Goal: Information Seeking & Learning: Learn about a topic

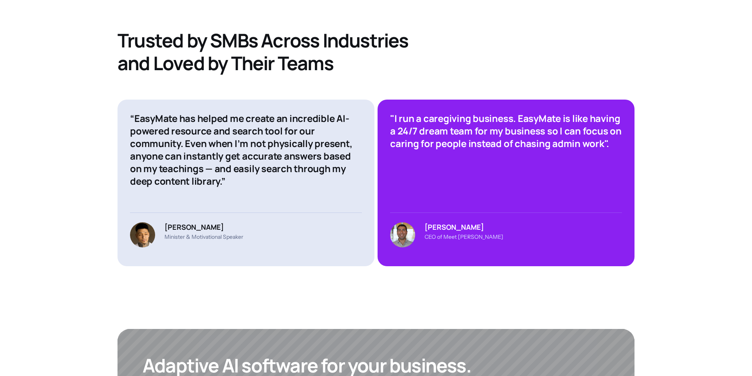
scroll to position [3004, 0]
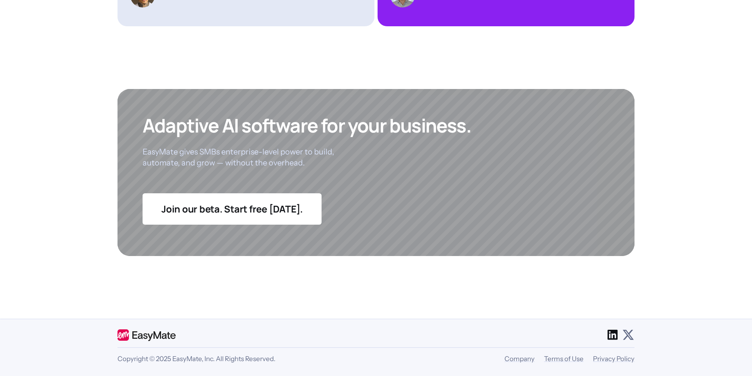
click at [612, 333] on icon at bounding box center [612, 334] width 13 height 13
click at [630, 336] on icon at bounding box center [628, 334] width 13 height 13
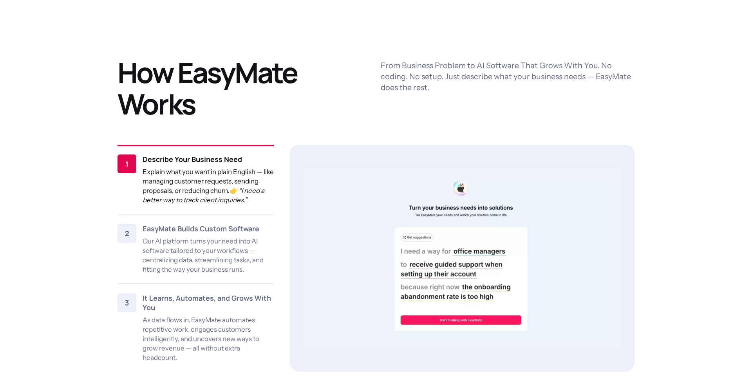
scroll to position [978, 0]
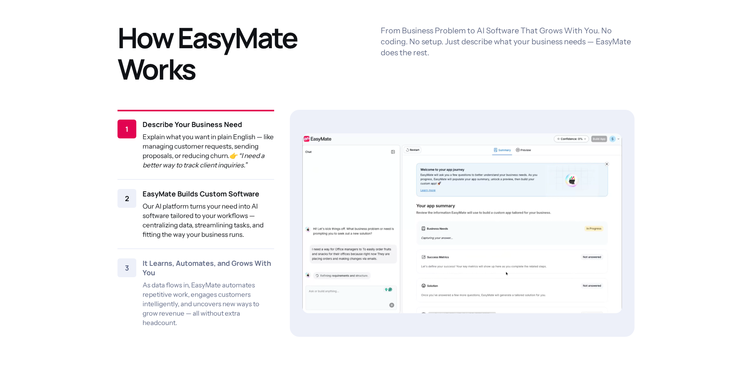
click at [226, 204] on p "Our AI platform turns your need into AI software tailored to your workflows — c…" at bounding box center [209, 220] width 132 height 38
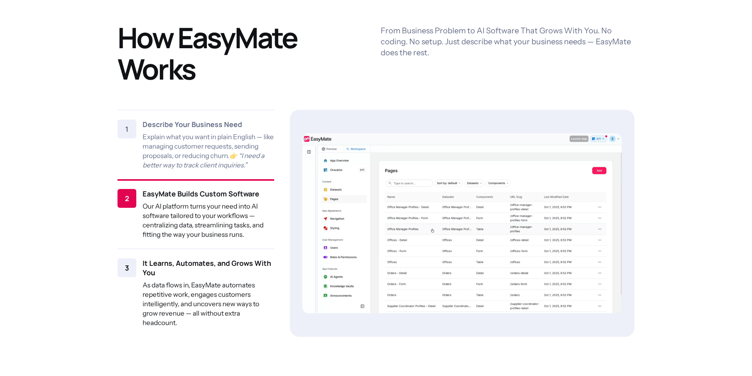
click at [221, 280] on p "As data flows in, EasyMate automates repetitive work, engages customers intelli…" at bounding box center [209, 303] width 132 height 47
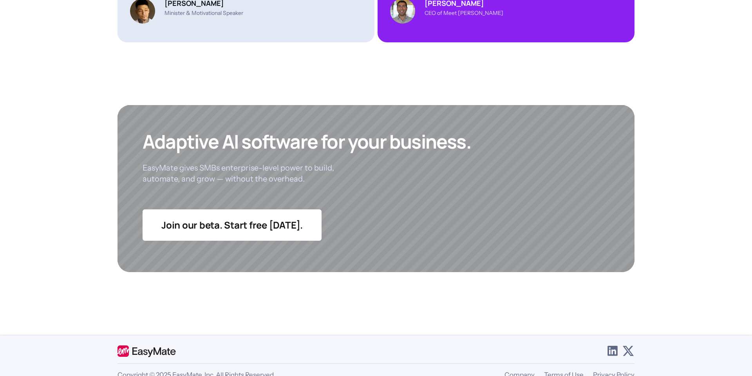
scroll to position [3004, 0]
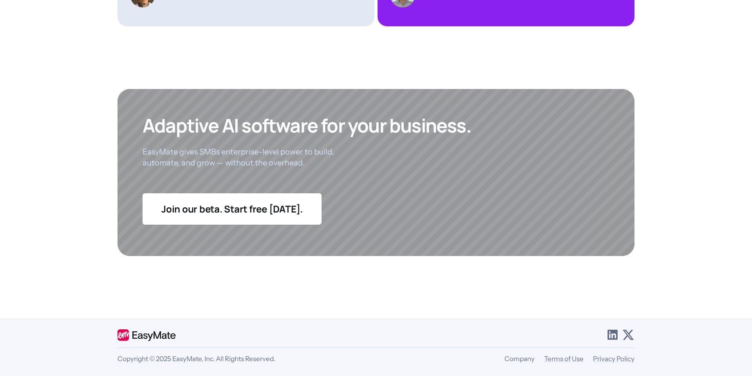
click at [517, 360] on link "Company" at bounding box center [519, 358] width 30 height 8
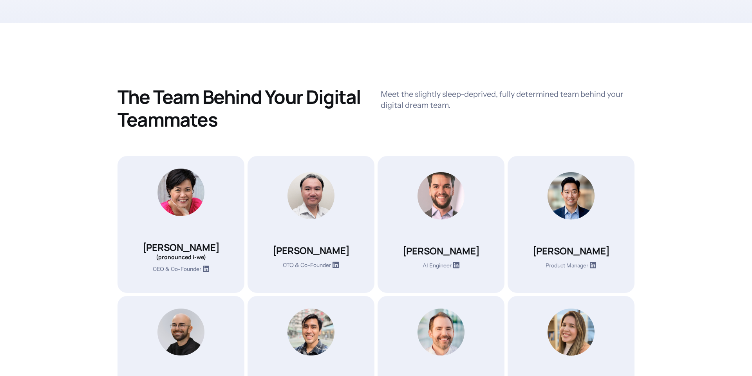
scroll to position [212, 0]
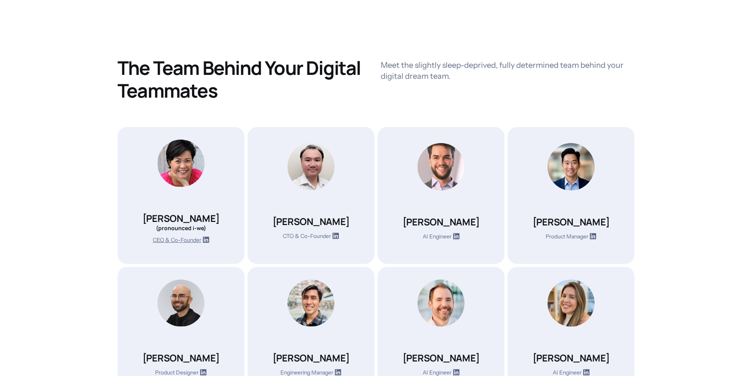
click at [188, 240] on p "CEO & Co-Founder" at bounding box center [177, 240] width 49 height 9
click at [317, 236] on p "CTO & Co-Founder" at bounding box center [307, 236] width 48 height 9
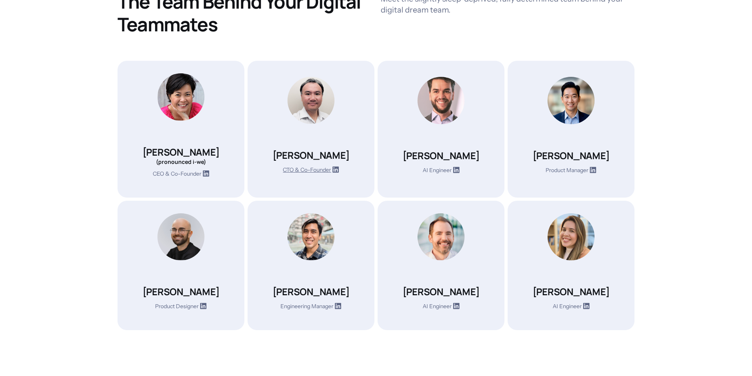
scroll to position [277, 0]
